Goal: Task Accomplishment & Management: Complete application form

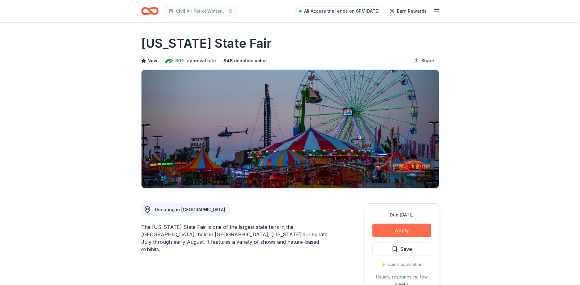
click at [410, 229] on button "Apply" at bounding box center [402, 231] width 59 height 14
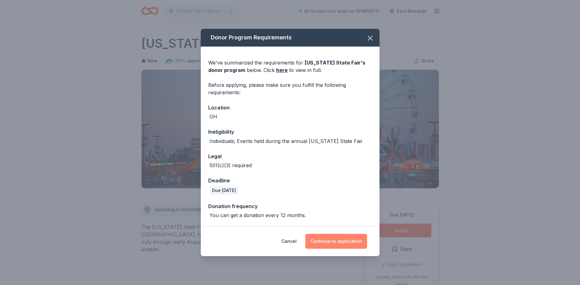
click at [354, 243] on button "Continue to application" at bounding box center [337, 241] width 62 height 15
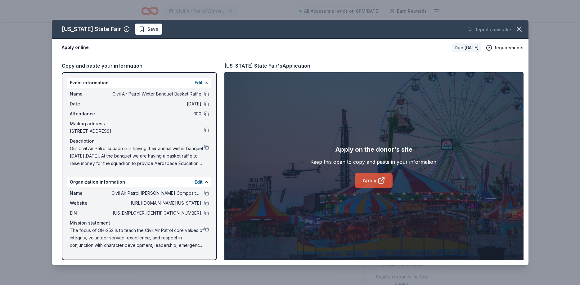
click at [375, 180] on link "Apply" at bounding box center [374, 180] width 38 height 15
click at [206, 195] on button at bounding box center [206, 193] width 5 height 5
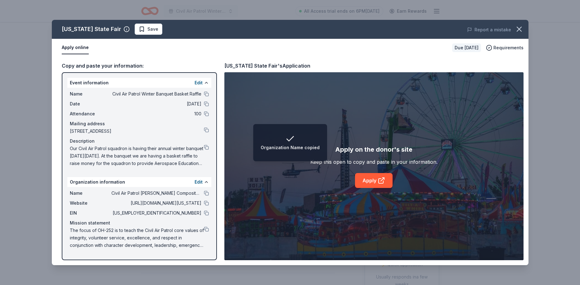
click at [206, 211] on div "EIN 75-6037853" at bounding box center [139, 213] width 139 height 7
click at [206, 213] on button at bounding box center [206, 213] width 5 height 5
click at [205, 93] on button at bounding box center [206, 94] width 5 height 5
click at [207, 148] on button at bounding box center [206, 147] width 5 height 5
click at [207, 229] on button at bounding box center [206, 229] width 5 height 5
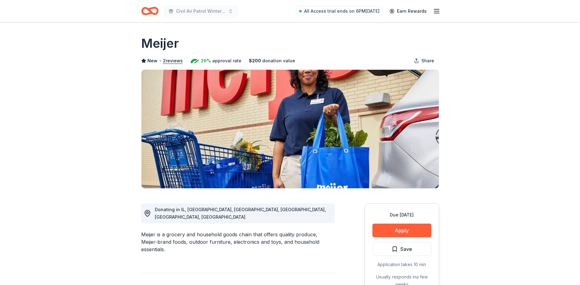
drag, startPoint x: 396, startPoint y: 229, endPoint x: 330, endPoint y: 237, distance: 66.3
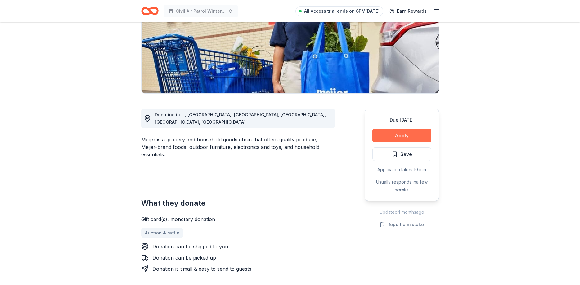
click at [406, 138] on button "Apply" at bounding box center [402, 136] width 59 height 14
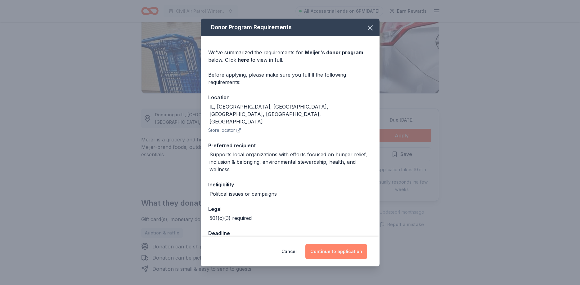
click at [348, 251] on button "Continue to application" at bounding box center [337, 251] width 62 height 15
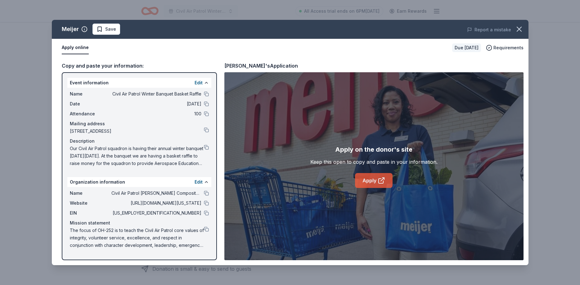
click at [382, 179] on icon at bounding box center [381, 180] width 7 height 7
click at [206, 193] on button at bounding box center [206, 193] width 5 height 5
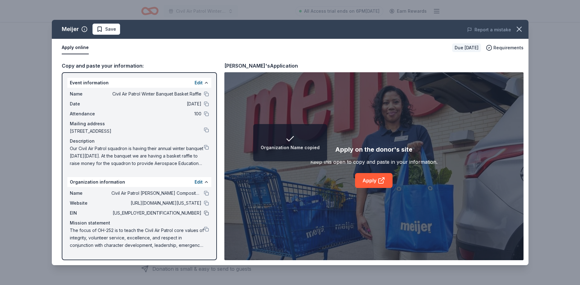
click at [207, 214] on button at bounding box center [206, 213] width 5 height 5
click at [206, 226] on div "Mission statement" at bounding box center [139, 223] width 139 height 7
click at [206, 228] on button at bounding box center [206, 229] width 5 height 5
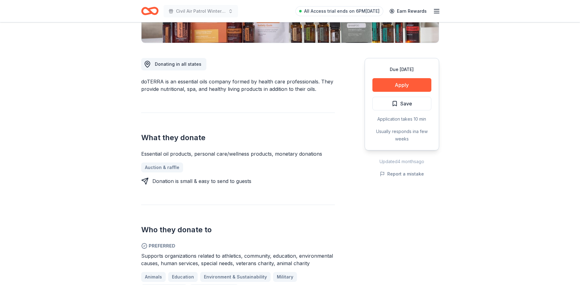
scroll to position [127, 0]
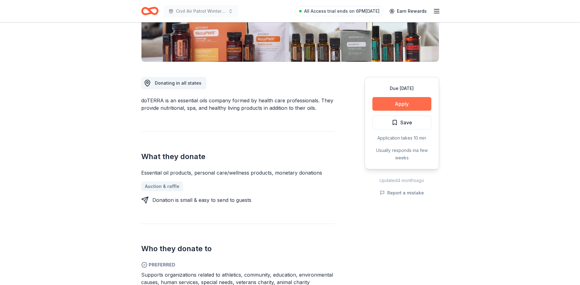
click at [410, 106] on button "Apply" at bounding box center [402, 104] width 59 height 14
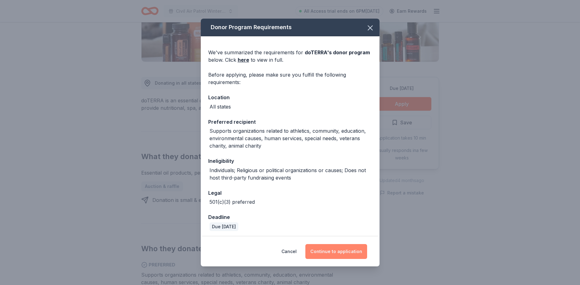
click at [345, 248] on button "Continue to application" at bounding box center [337, 251] width 62 height 15
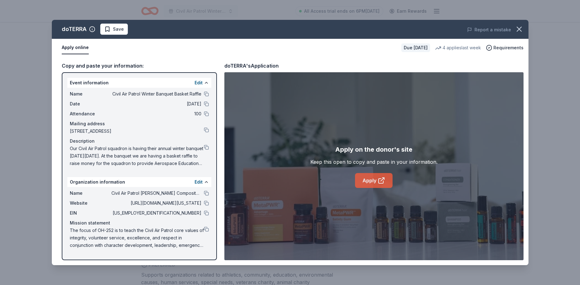
click at [373, 180] on link "Apply" at bounding box center [374, 180] width 38 height 15
click at [206, 193] on button at bounding box center [206, 193] width 5 height 5
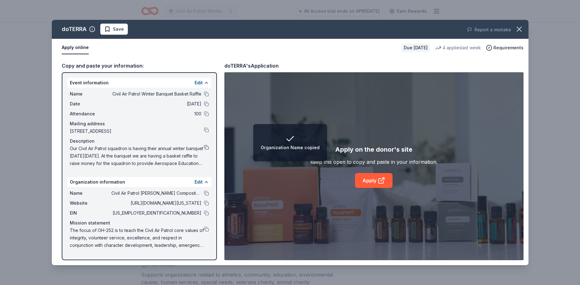
click at [208, 147] on button at bounding box center [206, 147] width 5 height 5
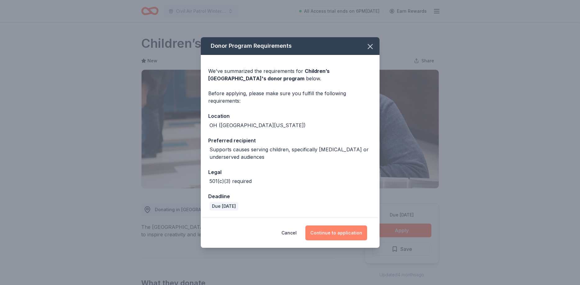
click at [349, 229] on button "Continue to application" at bounding box center [337, 233] width 62 height 15
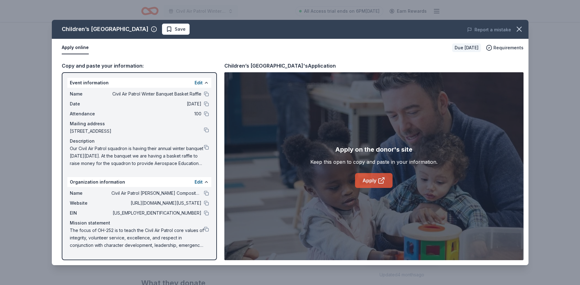
click at [366, 182] on link "Apply" at bounding box center [374, 180] width 38 height 15
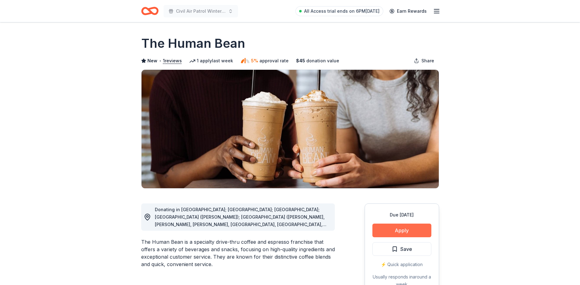
click at [415, 229] on button "Apply" at bounding box center [402, 231] width 59 height 14
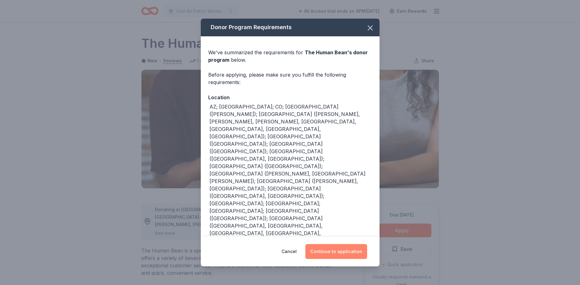
click at [339, 244] on button "Continue to application" at bounding box center [337, 251] width 62 height 15
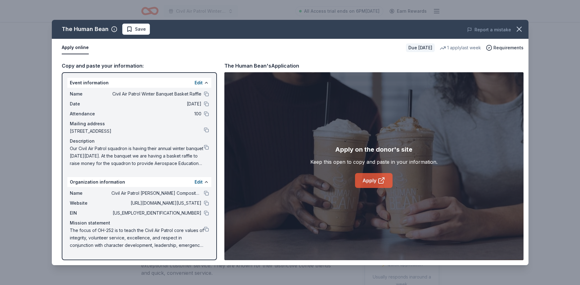
click at [372, 182] on link "Apply" at bounding box center [374, 180] width 38 height 15
click at [205, 194] on button at bounding box center [206, 193] width 5 height 5
click at [207, 92] on button at bounding box center [206, 94] width 5 height 5
click at [208, 145] on div "Our Civil Air Patrol squadron is having their annual winter banquet [DATE][DATE…" at bounding box center [139, 156] width 139 height 22
click at [207, 147] on button at bounding box center [206, 147] width 5 height 5
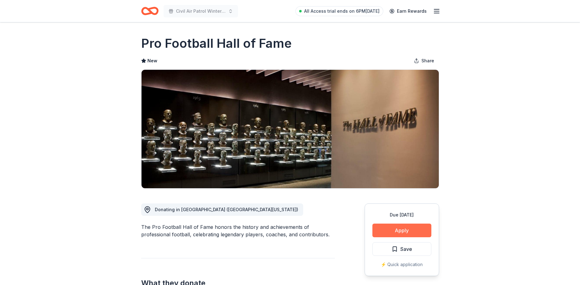
click at [396, 232] on button "Apply" at bounding box center [402, 231] width 59 height 14
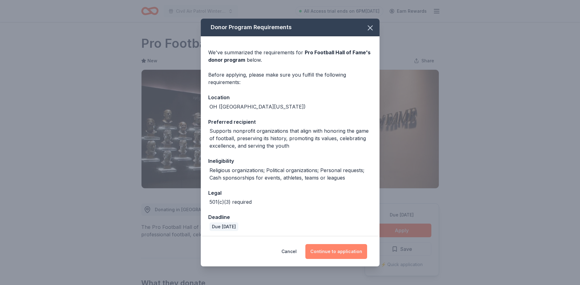
click at [340, 251] on button "Continue to application" at bounding box center [337, 251] width 62 height 15
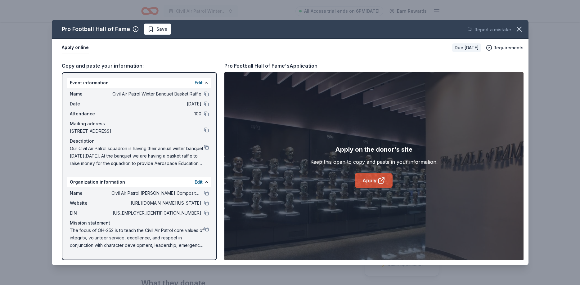
click at [376, 184] on link "Apply" at bounding box center [374, 180] width 38 height 15
click at [207, 194] on button at bounding box center [206, 193] width 5 height 5
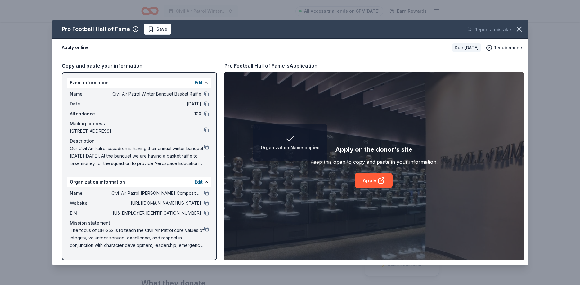
click at [204, 211] on div at bounding box center [206, 213] width 5 height 5
click at [206, 213] on button at bounding box center [206, 213] width 5 height 5
click at [206, 147] on button at bounding box center [206, 147] width 5 height 5
click at [208, 231] on button at bounding box center [206, 229] width 5 height 5
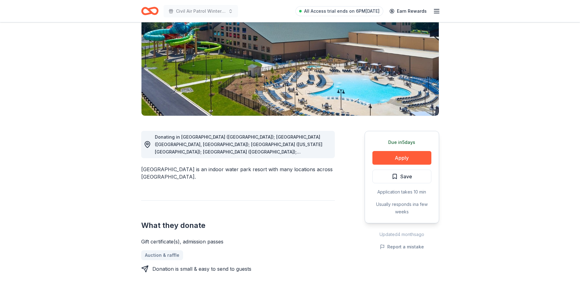
scroll to position [32, 0]
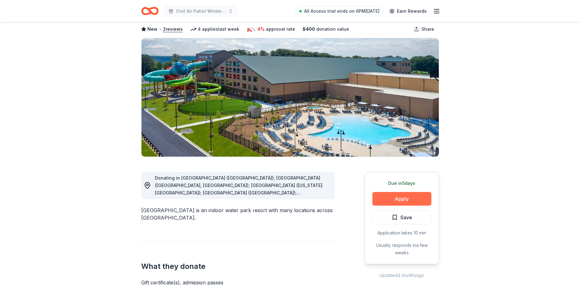
click at [404, 195] on button "Apply" at bounding box center [402, 199] width 59 height 14
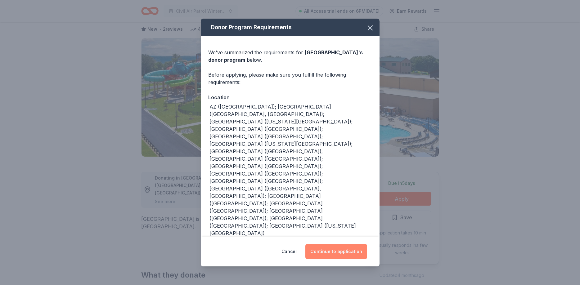
click at [341, 246] on button "Continue to application" at bounding box center [337, 251] width 62 height 15
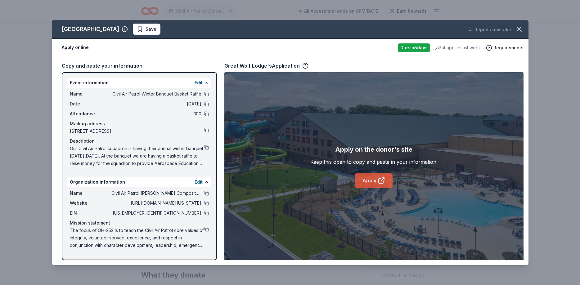
click at [386, 184] on link "Apply" at bounding box center [374, 180] width 38 height 15
click at [208, 147] on button at bounding box center [206, 147] width 5 height 5
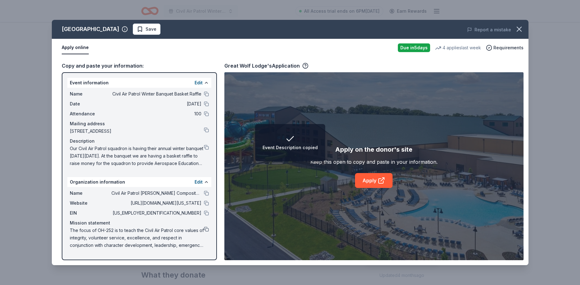
click at [206, 229] on button at bounding box center [206, 229] width 5 height 5
click at [208, 193] on button at bounding box center [206, 193] width 5 height 5
click at [206, 212] on button at bounding box center [206, 213] width 5 height 5
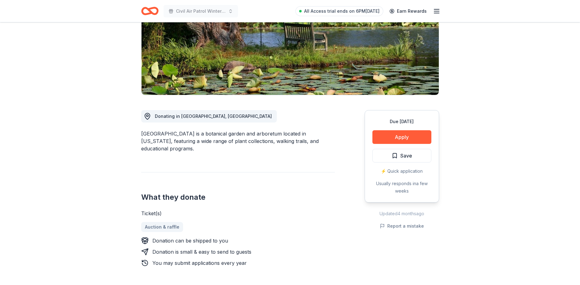
scroll to position [95, 0]
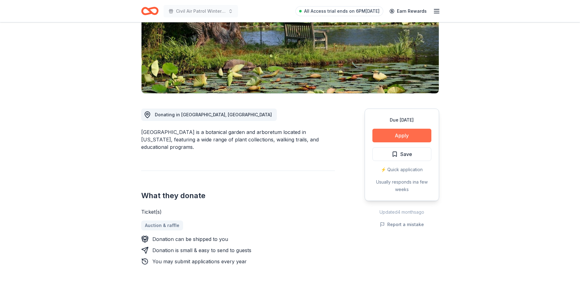
click at [403, 137] on button "Apply" at bounding box center [402, 136] width 59 height 14
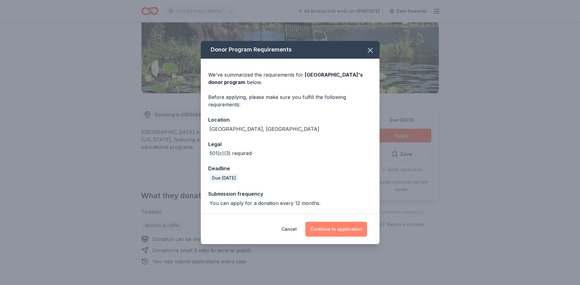
click at [347, 229] on button "Continue to application" at bounding box center [337, 229] width 62 height 15
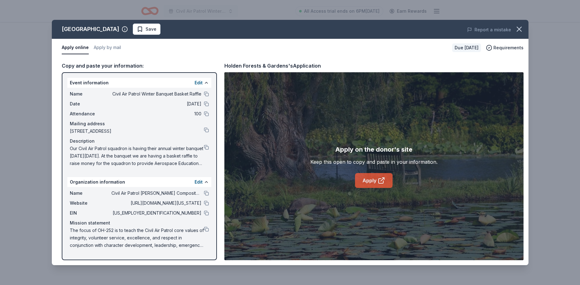
click at [370, 181] on link "Apply" at bounding box center [374, 180] width 38 height 15
click at [206, 214] on button at bounding box center [206, 213] width 5 height 5
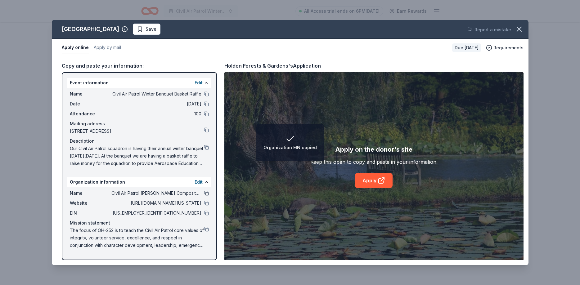
click at [209, 193] on button at bounding box center [206, 193] width 5 height 5
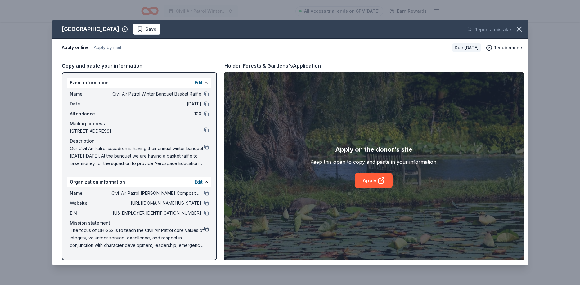
click at [207, 229] on button at bounding box center [206, 229] width 5 height 5
click at [206, 146] on button at bounding box center [206, 147] width 5 height 5
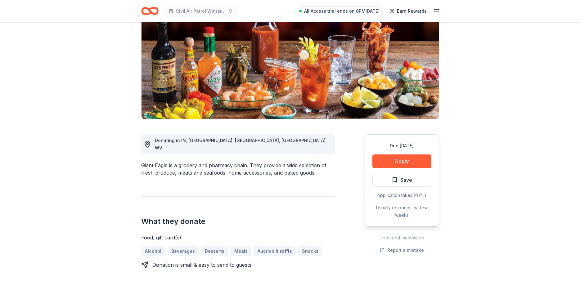
scroll to position [95, 0]
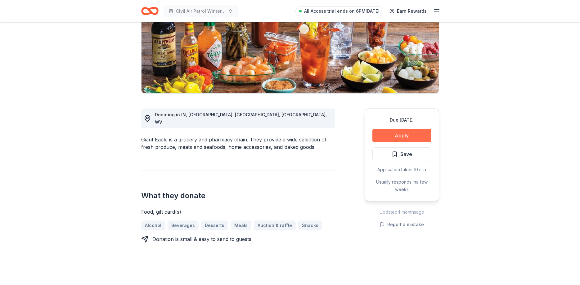
click at [409, 131] on button "Apply" at bounding box center [402, 136] width 59 height 14
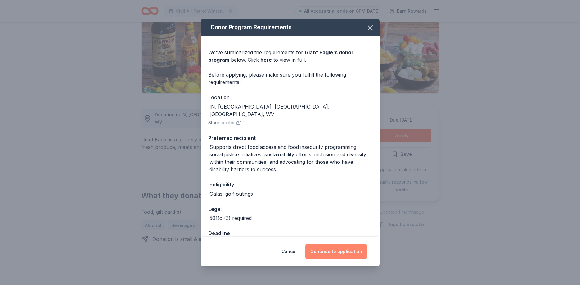
click at [339, 252] on button "Continue to application" at bounding box center [337, 251] width 62 height 15
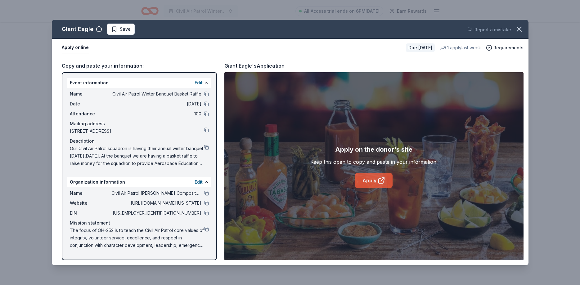
click at [374, 179] on link "Apply" at bounding box center [374, 180] width 38 height 15
click at [206, 195] on button at bounding box center [206, 193] width 5 height 5
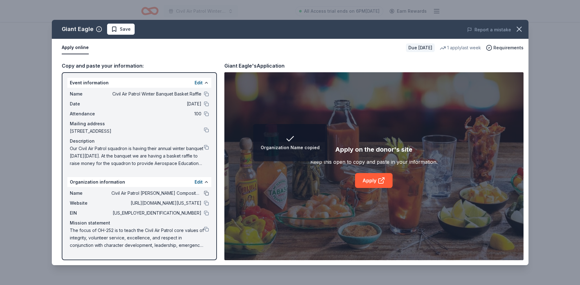
click at [207, 195] on button at bounding box center [206, 193] width 5 height 5
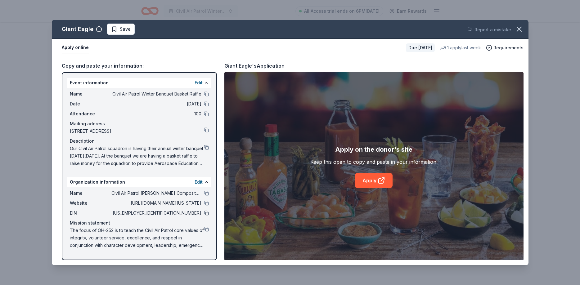
click at [204, 214] on button at bounding box center [206, 213] width 5 height 5
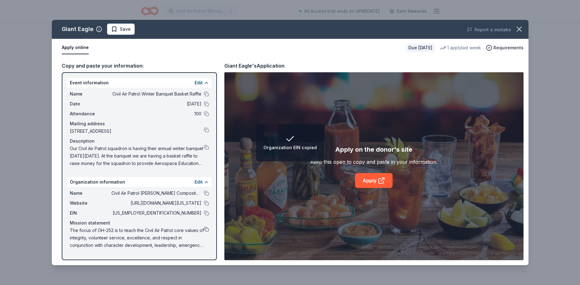
click at [206, 229] on button at bounding box center [206, 229] width 5 height 5
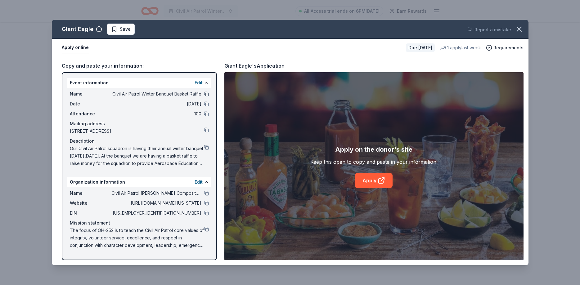
click at [206, 93] on button at bounding box center [206, 94] width 5 height 5
click at [206, 148] on button at bounding box center [206, 147] width 5 height 5
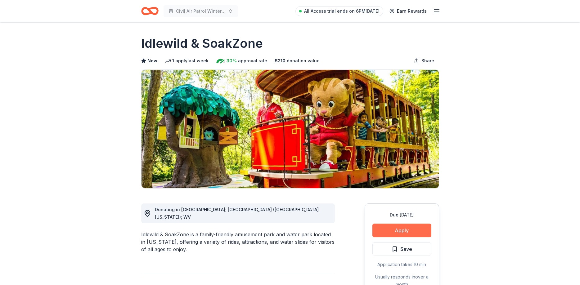
click at [409, 232] on button "Apply" at bounding box center [402, 231] width 59 height 14
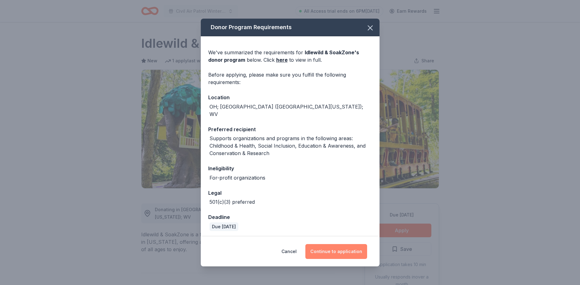
click at [339, 253] on button "Continue to application" at bounding box center [337, 251] width 62 height 15
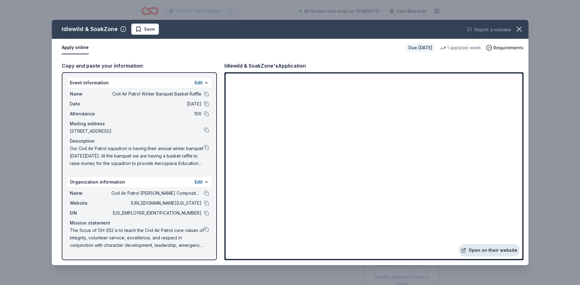
click at [506, 254] on link "Open on their website" at bounding box center [489, 250] width 61 height 12
click at [207, 147] on button at bounding box center [206, 147] width 5 height 5
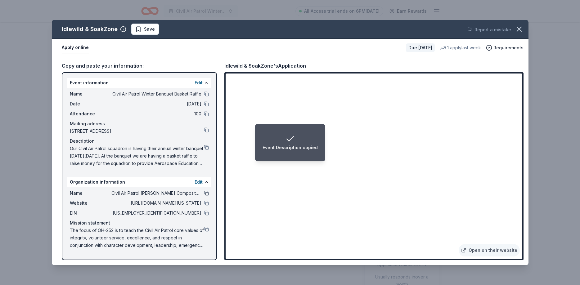
click at [208, 195] on button at bounding box center [206, 193] width 5 height 5
click at [207, 214] on button at bounding box center [206, 213] width 5 height 5
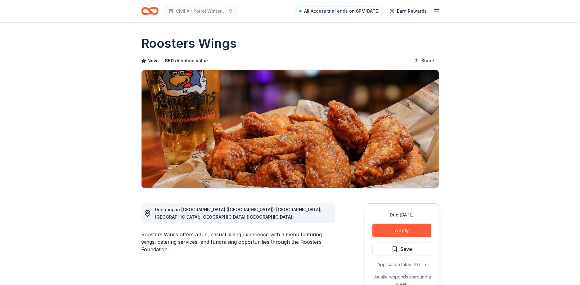
scroll to position [95, 0]
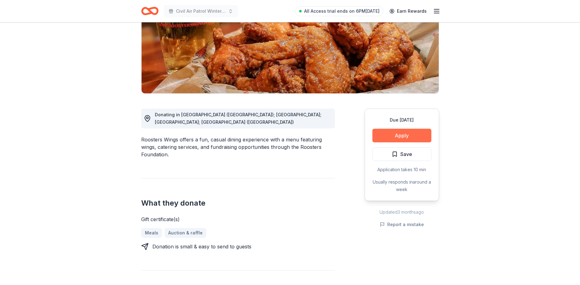
click at [404, 137] on button "Apply" at bounding box center [402, 136] width 59 height 14
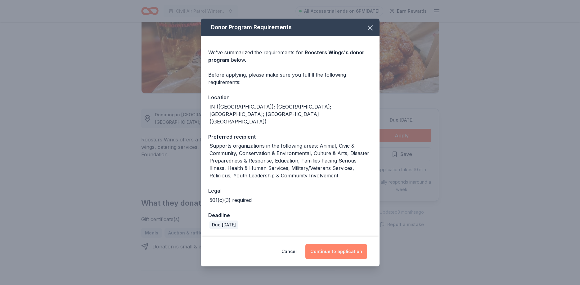
click at [338, 244] on button "Continue to application" at bounding box center [337, 251] width 62 height 15
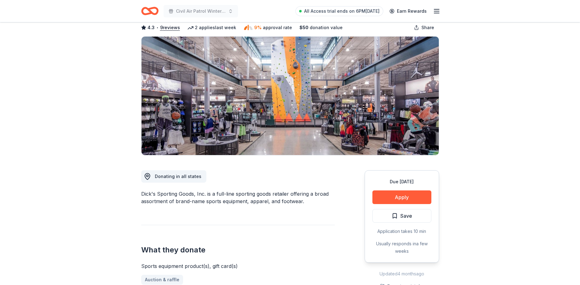
scroll to position [95, 0]
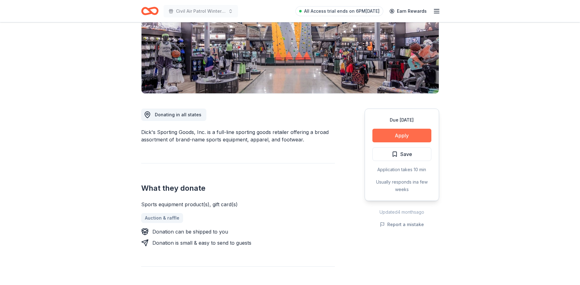
click at [414, 134] on button "Apply" at bounding box center [402, 136] width 59 height 14
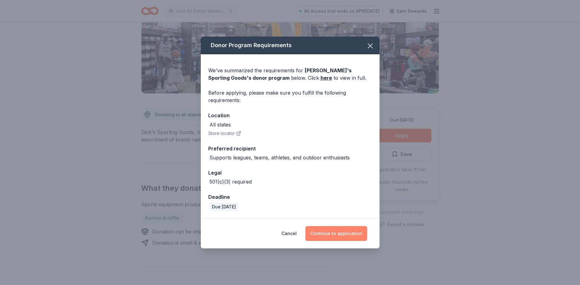
click at [337, 234] on button "Continue to application" at bounding box center [337, 233] width 62 height 15
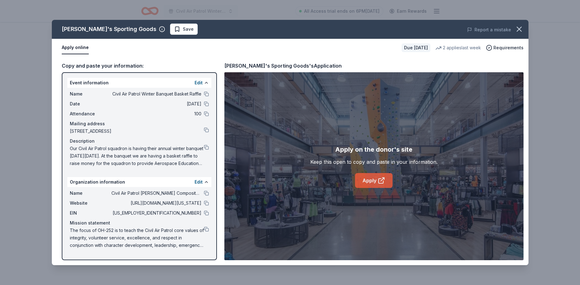
click at [372, 181] on link "Apply" at bounding box center [374, 180] width 38 height 15
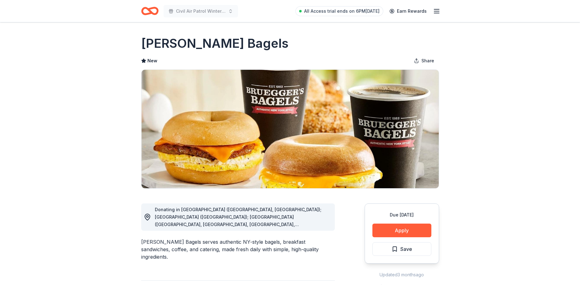
click at [414, 242] on div "Due [DATE] Apply Save" at bounding box center [402, 234] width 75 height 60
click at [412, 233] on button "Apply" at bounding box center [402, 231] width 59 height 14
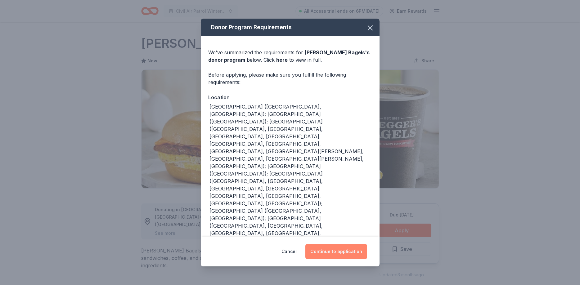
click at [338, 251] on button "Continue to application" at bounding box center [337, 251] width 62 height 15
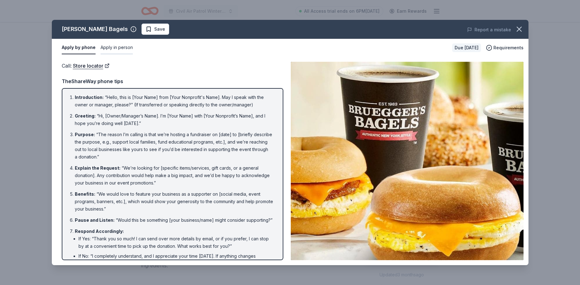
click at [113, 47] on button "Apply in person" at bounding box center [117, 47] width 32 height 13
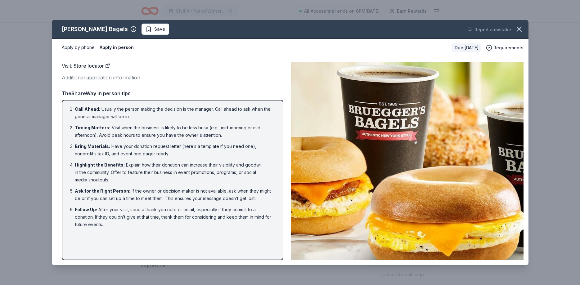
click at [79, 50] on button "Apply by phone" at bounding box center [78, 47] width 33 height 13
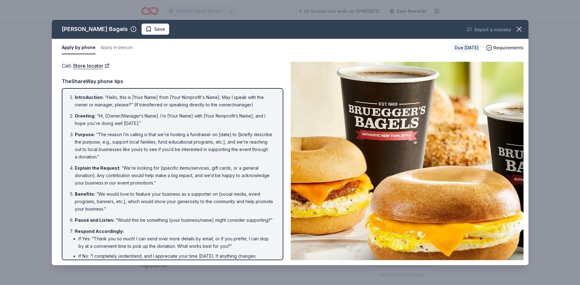
scroll to position [39, 0]
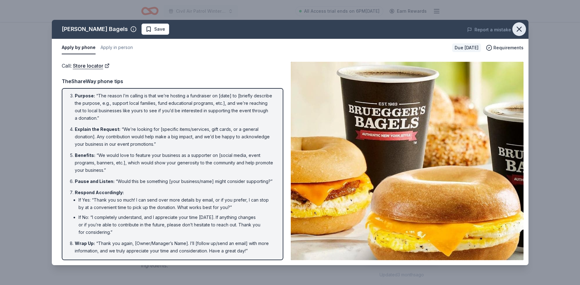
click at [519, 28] on icon "button" at bounding box center [519, 29] width 4 height 4
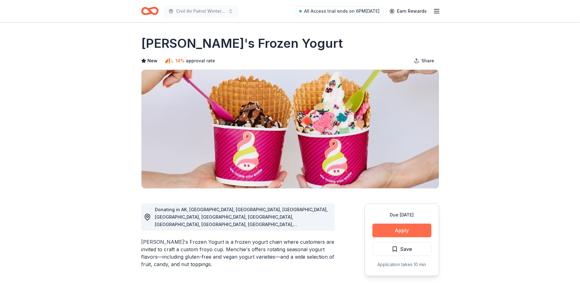
click at [412, 231] on button "Apply" at bounding box center [402, 231] width 59 height 14
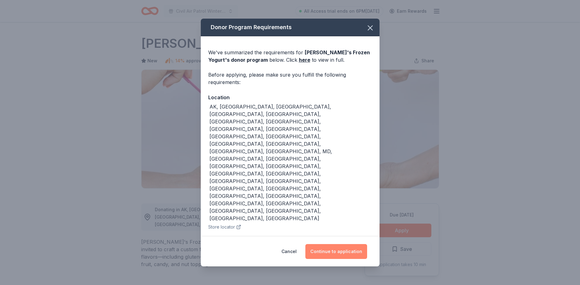
click at [337, 244] on button "Continue to application" at bounding box center [337, 251] width 62 height 15
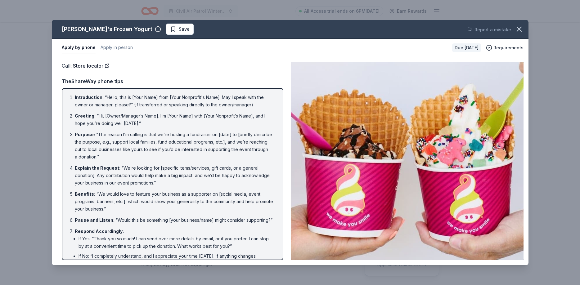
scroll to position [39, 0]
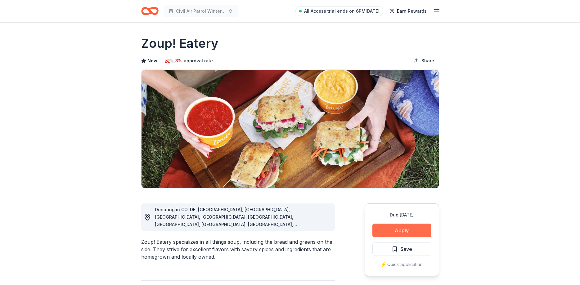
click at [398, 232] on button "Apply" at bounding box center [402, 231] width 59 height 14
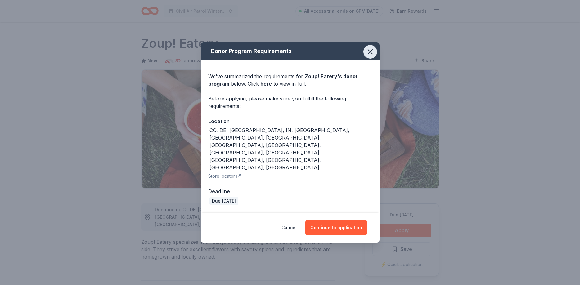
click at [369, 56] on icon "button" at bounding box center [370, 52] width 9 height 9
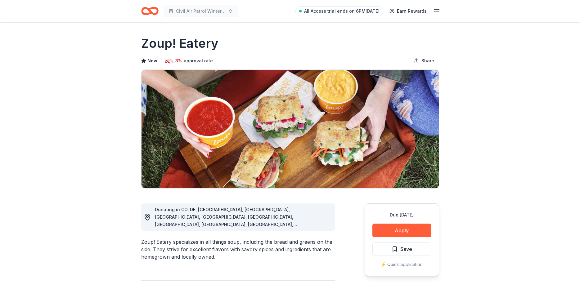
scroll to position [95, 0]
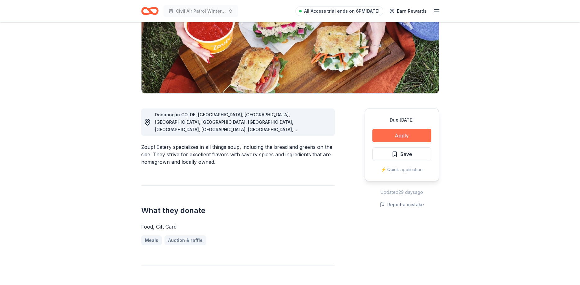
click at [395, 138] on button "Apply" at bounding box center [402, 136] width 59 height 14
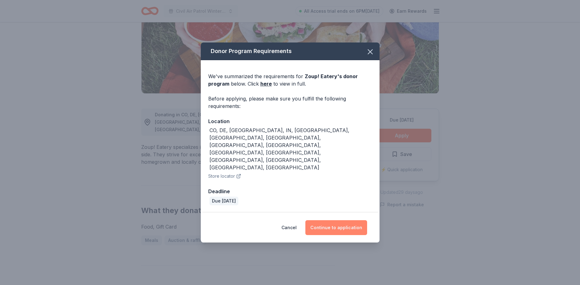
click at [353, 220] on button "Continue to application" at bounding box center [337, 227] width 62 height 15
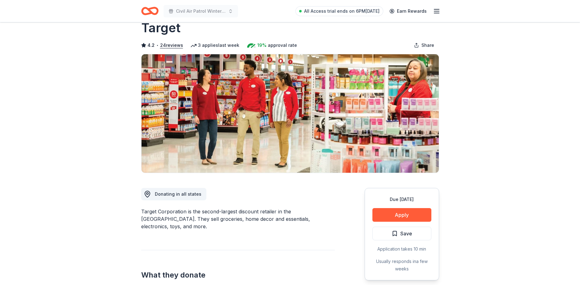
scroll to position [95, 0]
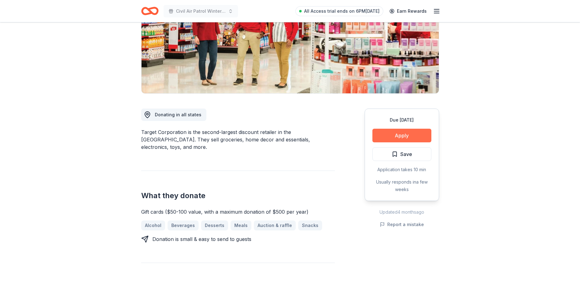
click at [403, 137] on button "Apply" at bounding box center [402, 136] width 59 height 14
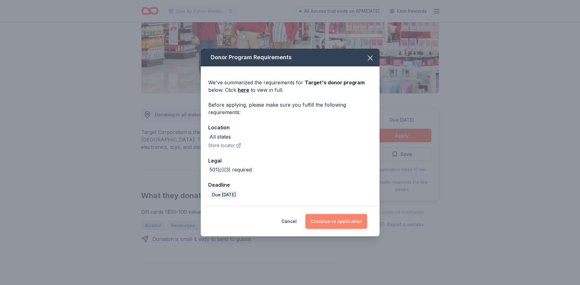
click at [335, 221] on button "Continue to application" at bounding box center [337, 221] width 62 height 15
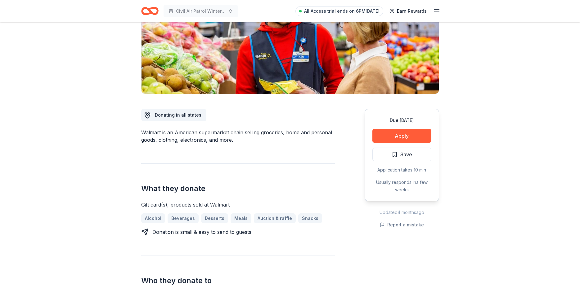
scroll to position [95, 0]
click at [399, 138] on button "Apply" at bounding box center [402, 136] width 59 height 14
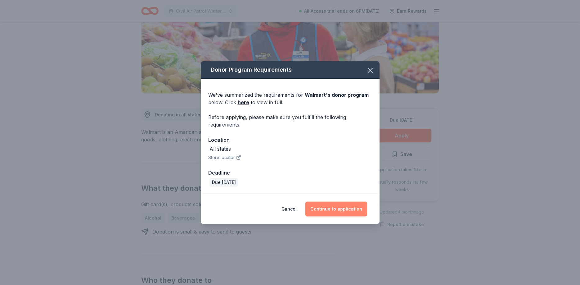
click at [336, 213] on button "Continue to application" at bounding box center [337, 209] width 62 height 15
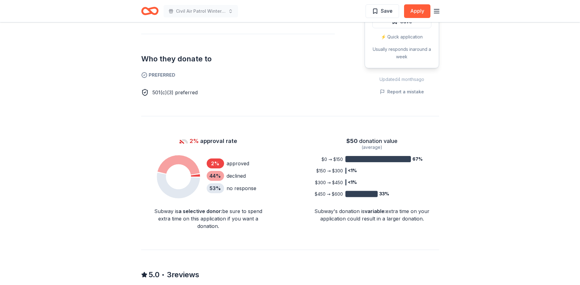
scroll to position [127, 0]
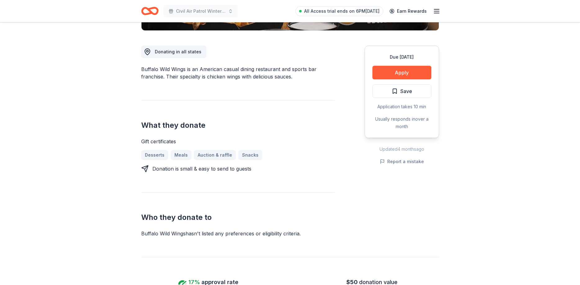
scroll to position [158, 0]
click at [408, 73] on button "Apply" at bounding box center [402, 73] width 59 height 14
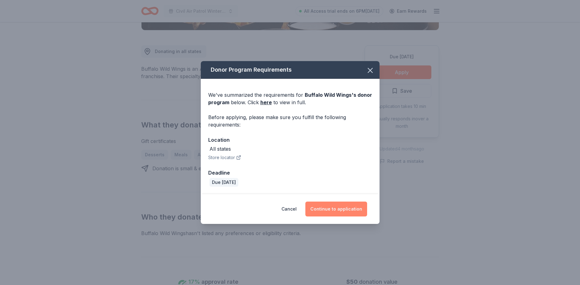
click at [345, 210] on button "Continue to application" at bounding box center [337, 209] width 62 height 15
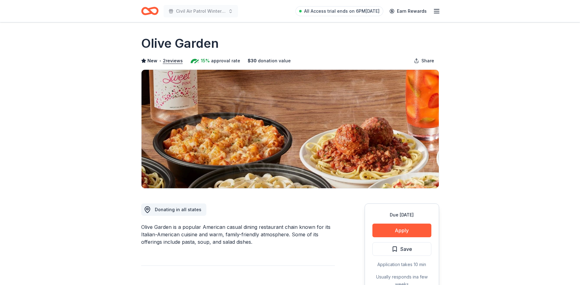
scroll to position [63, 0]
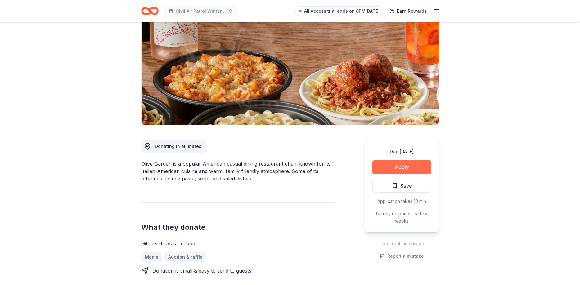
click at [415, 169] on button "Apply" at bounding box center [402, 168] width 59 height 14
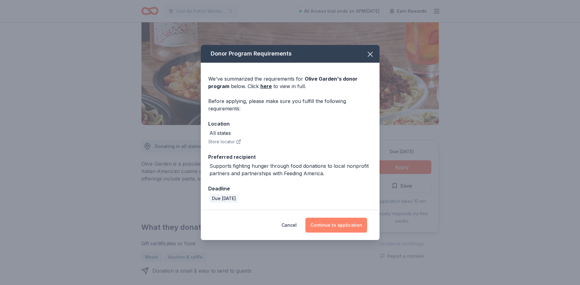
click at [346, 225] on button "Continue to application" at bounding box center [337, 225] width 62 height 15
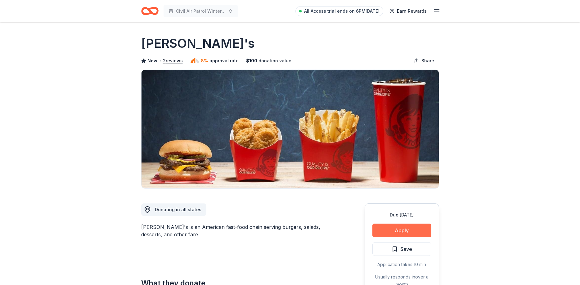
click at [418, 231] on button "Apply" at bounding box center [402, 231] width 59 height 14
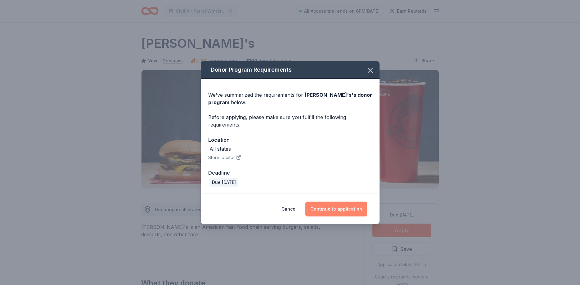
click at [349, 211] on button "Continue to application" at bounding box center [337, 209] width 62 height 15
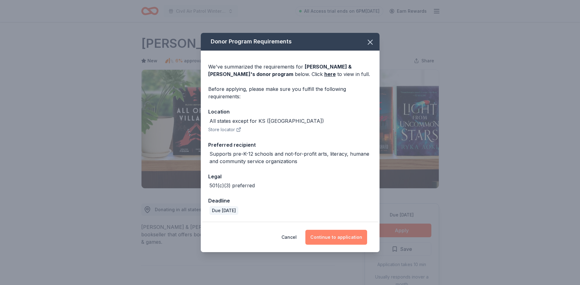
click at [347, 234] on button "Continue to application" at bounding box center [337, 237] width 62 height 15
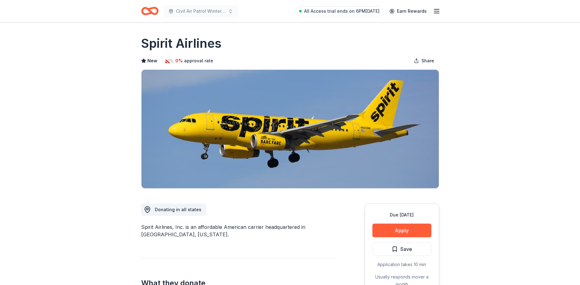
scroll to position [127, 0]
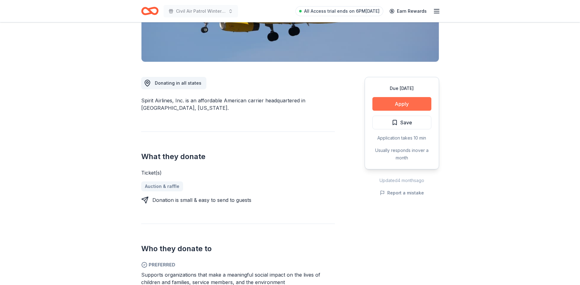
click at [399, 105] on button "Apply" at bounding box center [402, 104] width 59 height 14
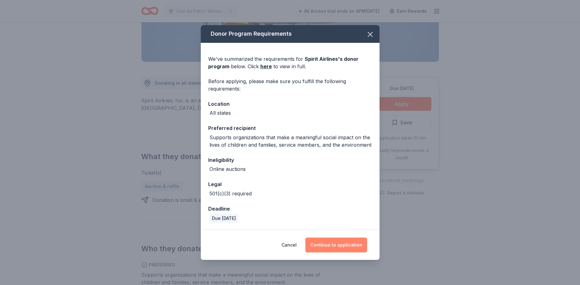
click at [349, 247] on button "Continue to application" at bounding box center [337, 245] width 62 height 15
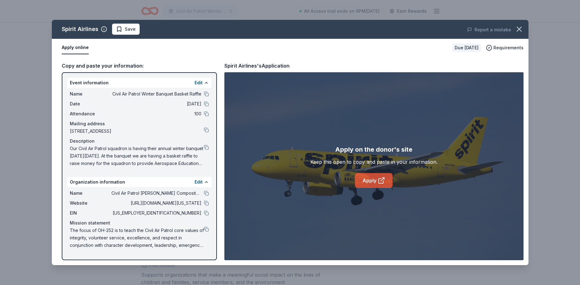
click at [379, 178] on icon at bounding box center [381, 180] width 7 height 7
click at [208, 193] on button at bounding box center [206, 193] width 5 height 5
click at [209, 213] on button at bounding box center [206, 213] width 5 height 5
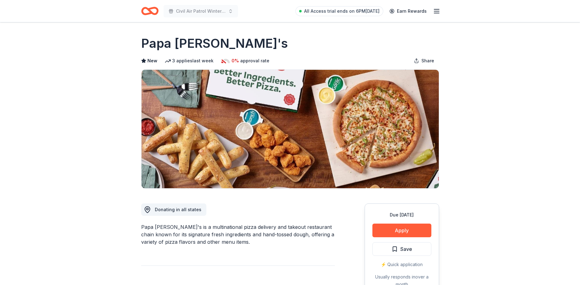
scroll to position [95, 0]
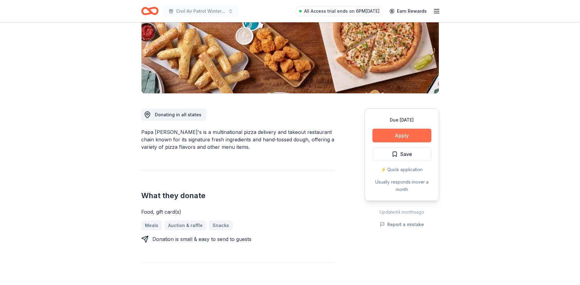
click at [389, 134] on button "Apply" at bounding box center [402, 136] width 59 height 14
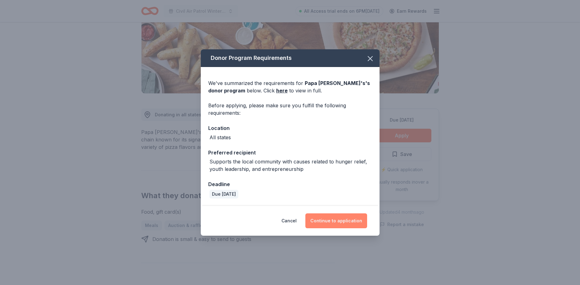
click at [347, 222] on button "Continue to application" at bounding box center [337, 221] width 62 height 15
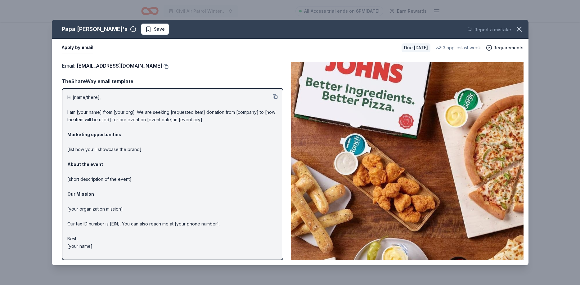
click at [162, 65] on button at bounding box center [165, 66] width 6 height 5
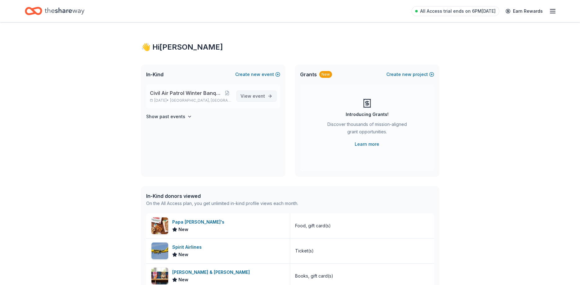
click at [267, 93] on link "View event" at bounding box center [257, 96] width 40 height 11
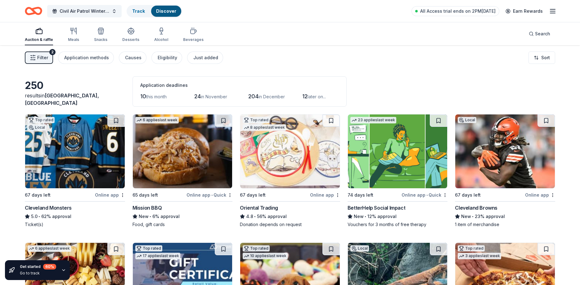
click at [91, 151] on img at bounding box center [75, 152] width 100 height 74
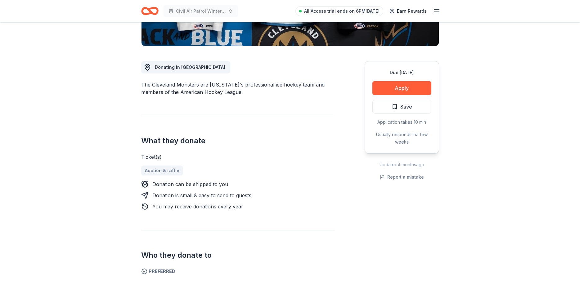
scroll to position [158, 0]
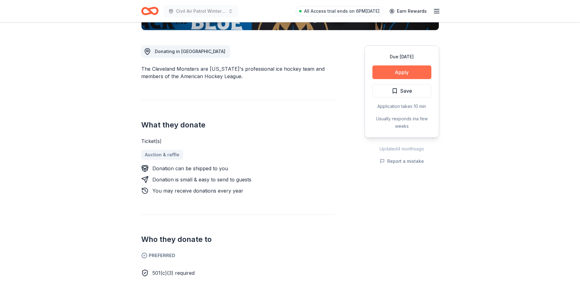
click at [421, 72] on button "Apply" at bounding box center [402, 73] width 59 height 14
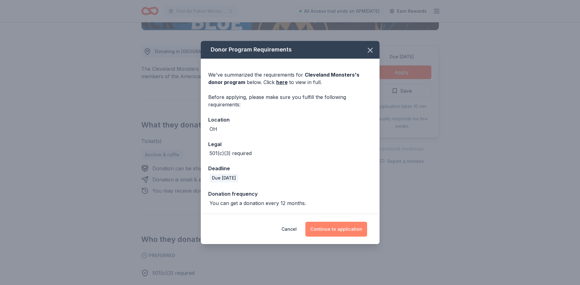
click at [350, 233] on button "Continue to application" at bounding box center [337, 229] width 62 height 15
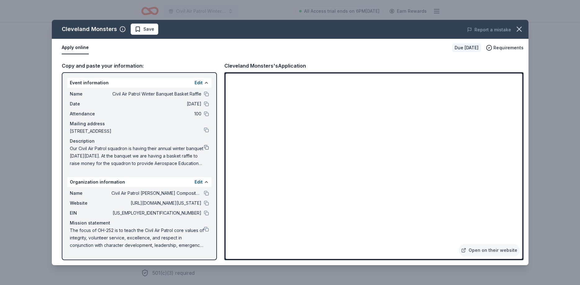
click at [206, 147] on button at bounding box center [206, 147] width 5 height 5
click at [206, 194] on button at bounding box center [206, 193] width 5 height 5
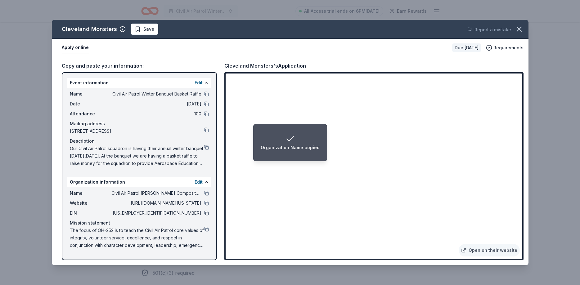
click at [208, 214] on button at bounding box center [206, 213] width 5 height 5
